Goal: Information Seeking & Learning: Learn about a topic

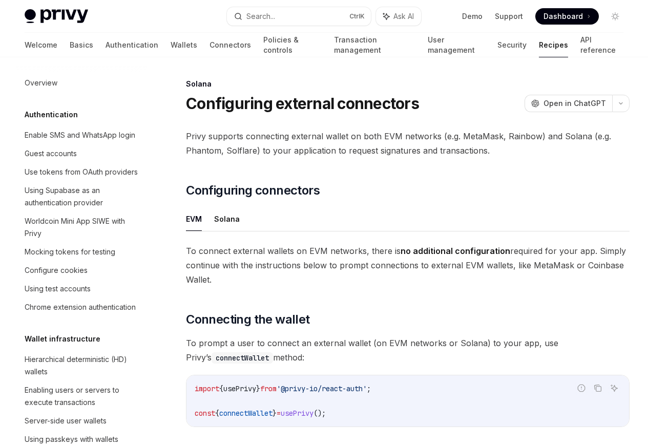
scroll to position [1640, 0]
